Goal: Check status

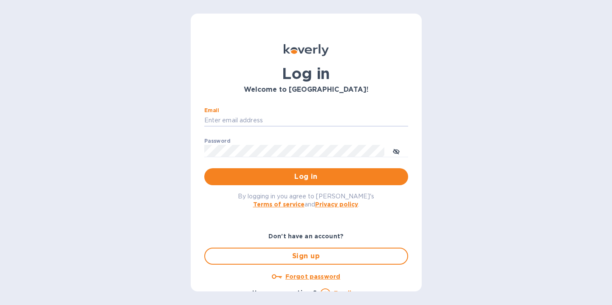
type input "nmehta@melaartisans.com"
click at [304, 176] on button "Log in" at bounding box center [306, 176] width 204 height 17
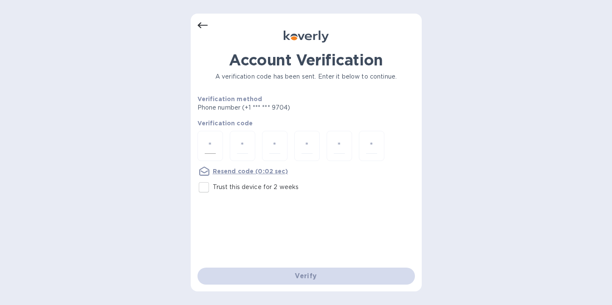
drag, startPoint x: 209, startPoint y: 141, endPoint x: 214, endPoint y: 139, distance: 5.4
click at [209, 141] on input "number" at bounding box center [210, 146] width 11 height 16
type input "1"
type input "4"
type input "0"
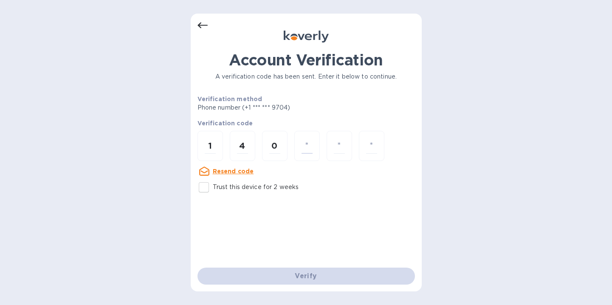
type input "4"
type input "2"
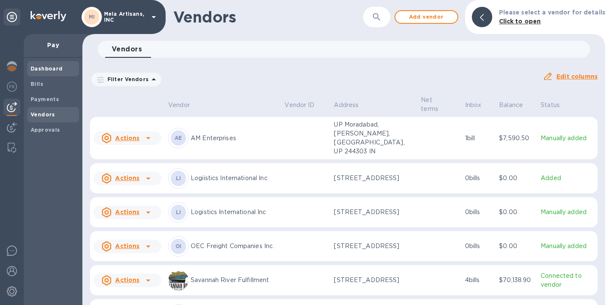
click at [53, 68] on b "Dashboard" at bounding box center [47, 68] width 32 height 6
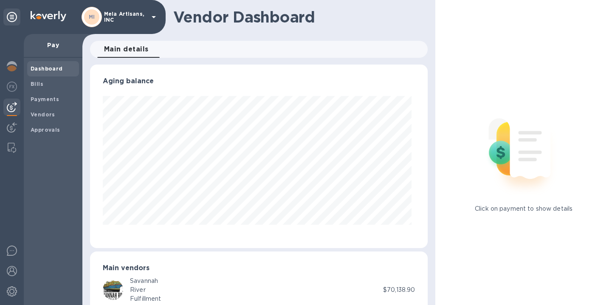
scroll to position [183, 335]
click at [47, 98] on b "Payments" at bounding box center [45, 99] width 28 height 6
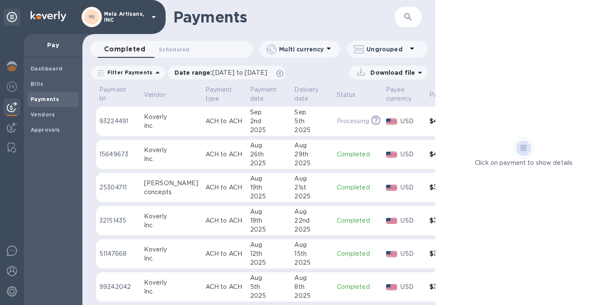
click at [55, 46] on p "Pay" at bounding box center [53, 45] width 45 height 8
click at [56, 50] on div "Pay" at bounding box center [53, 46] width 59 height 24
click at [11, 113] on div at bounding box center [11, 106] width 17 height 17
click at [11, 129] on img at bounding box center [12, 127] width 10 height 10
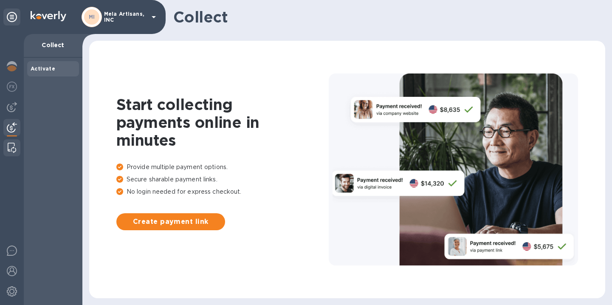
click at [9, 144] on img at bounding box center [12, 148] width 8 height 10
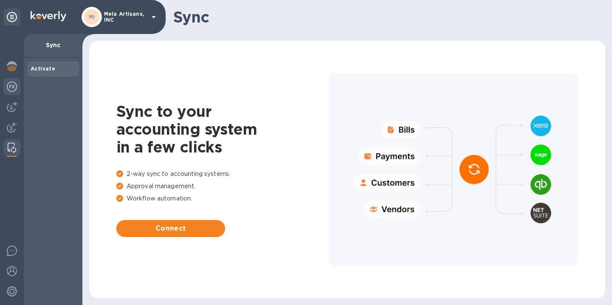
click at [10, 85] on img at bounding box center [12, 87] width 10 height 10
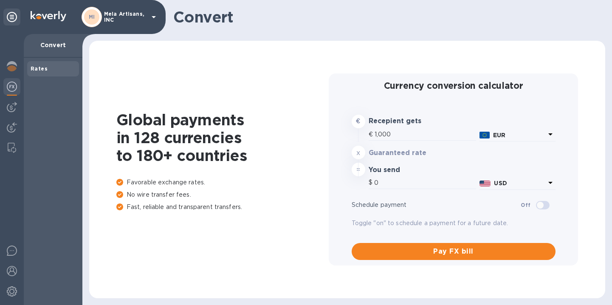
type input "1,172.85"
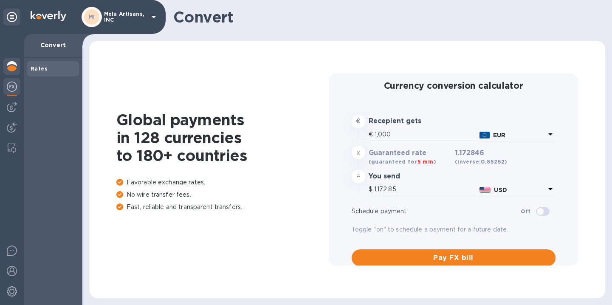
click at [10, 68] on img at bounding box center [12, 66] width 10 height 10
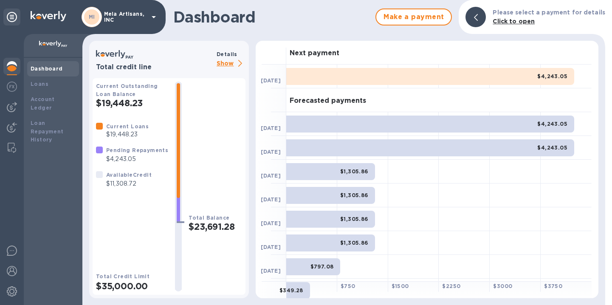
click at [228, 63] on p "Show" at bounding box center [231, 64] width 29 height 11
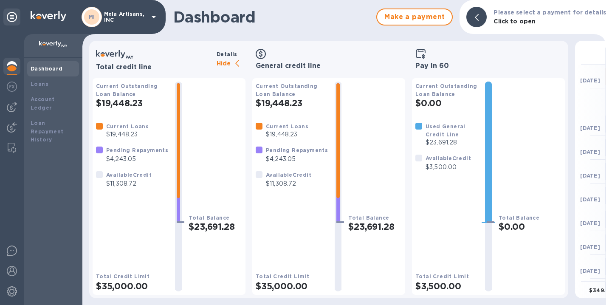
click at [416, 56] on icon at bounding box center [420, 53] width 9 height 9
click at [422, 56] on icon at bounding box center [420, 54] width 11 height 10
click at [51, 125] on div "Loan Repayment History" at bounding box center [53, 131] width 45 height 25
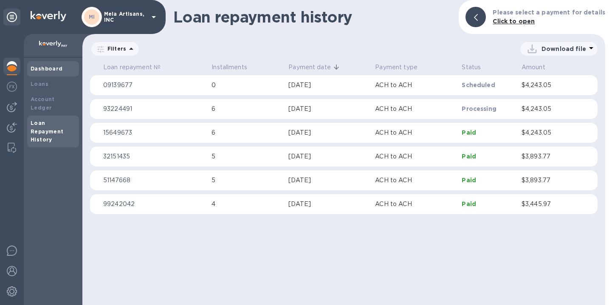
click at [40, 69] on b "Dashboard" at bounding box center [47, 68] width 32 height 6
